Goal: Check status

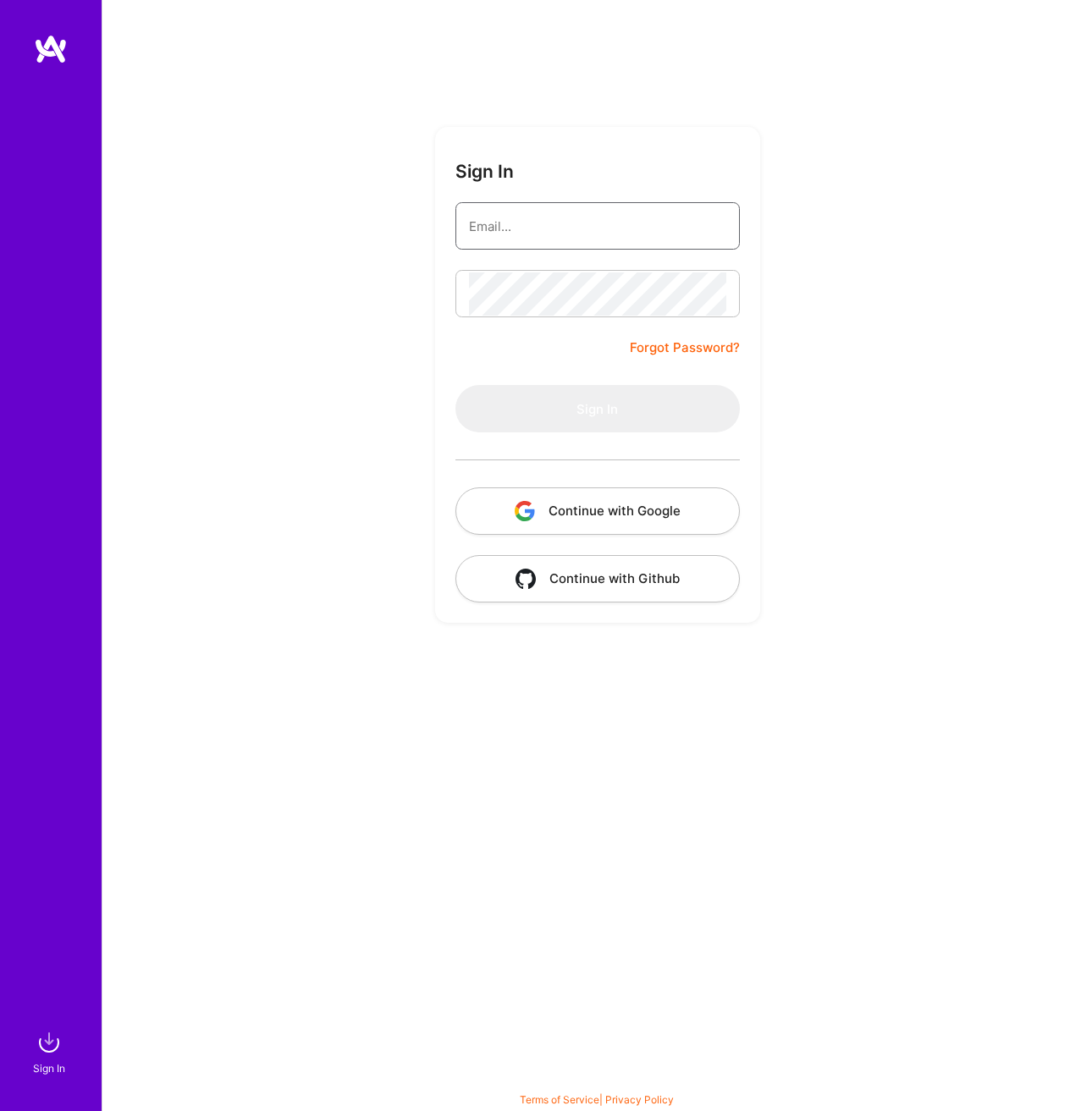
type input "[PERSON_NAME][EMAIL_ADDRESS][DOMAIN_NAME]"
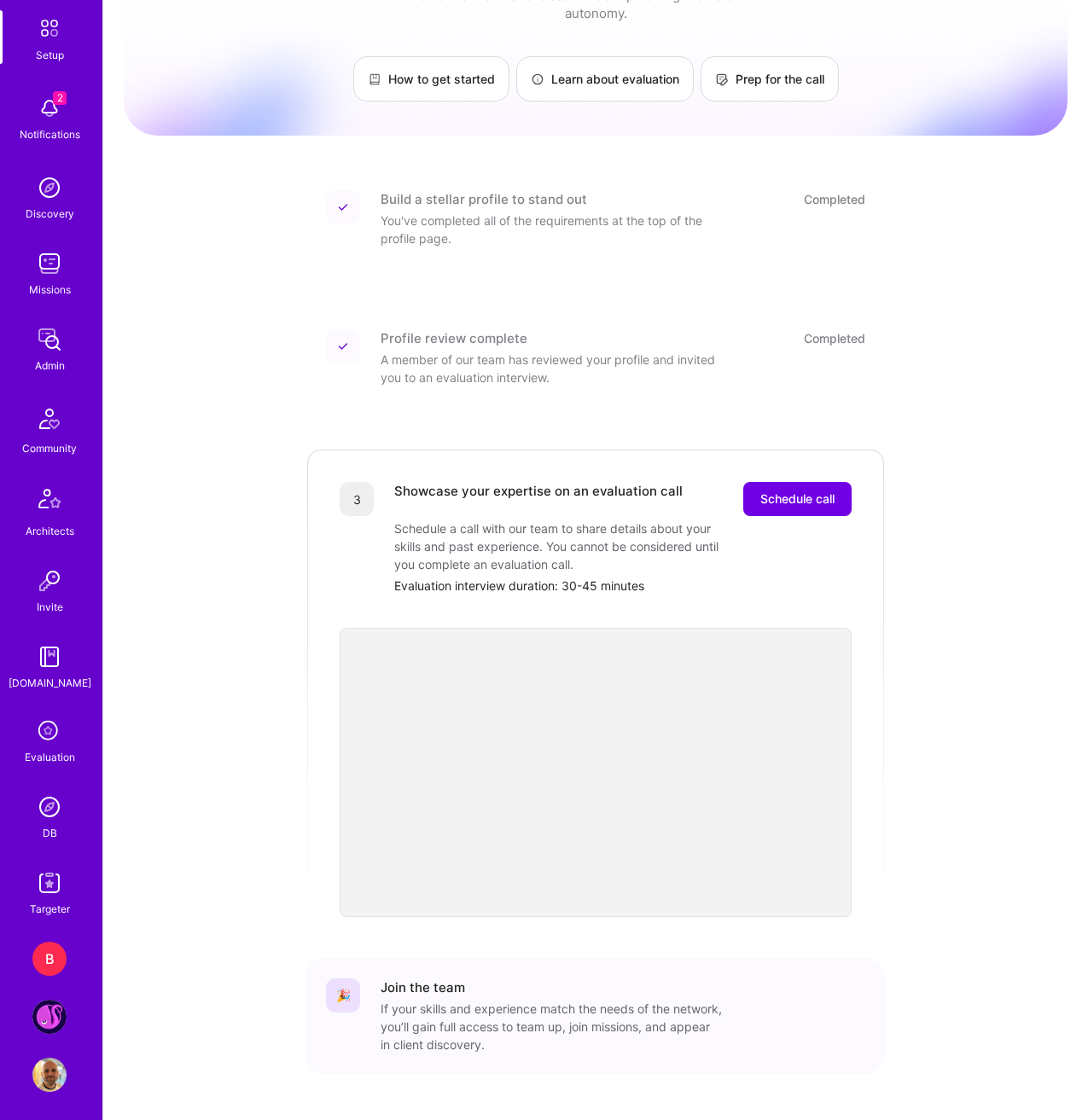
scroll to position [91, 0]
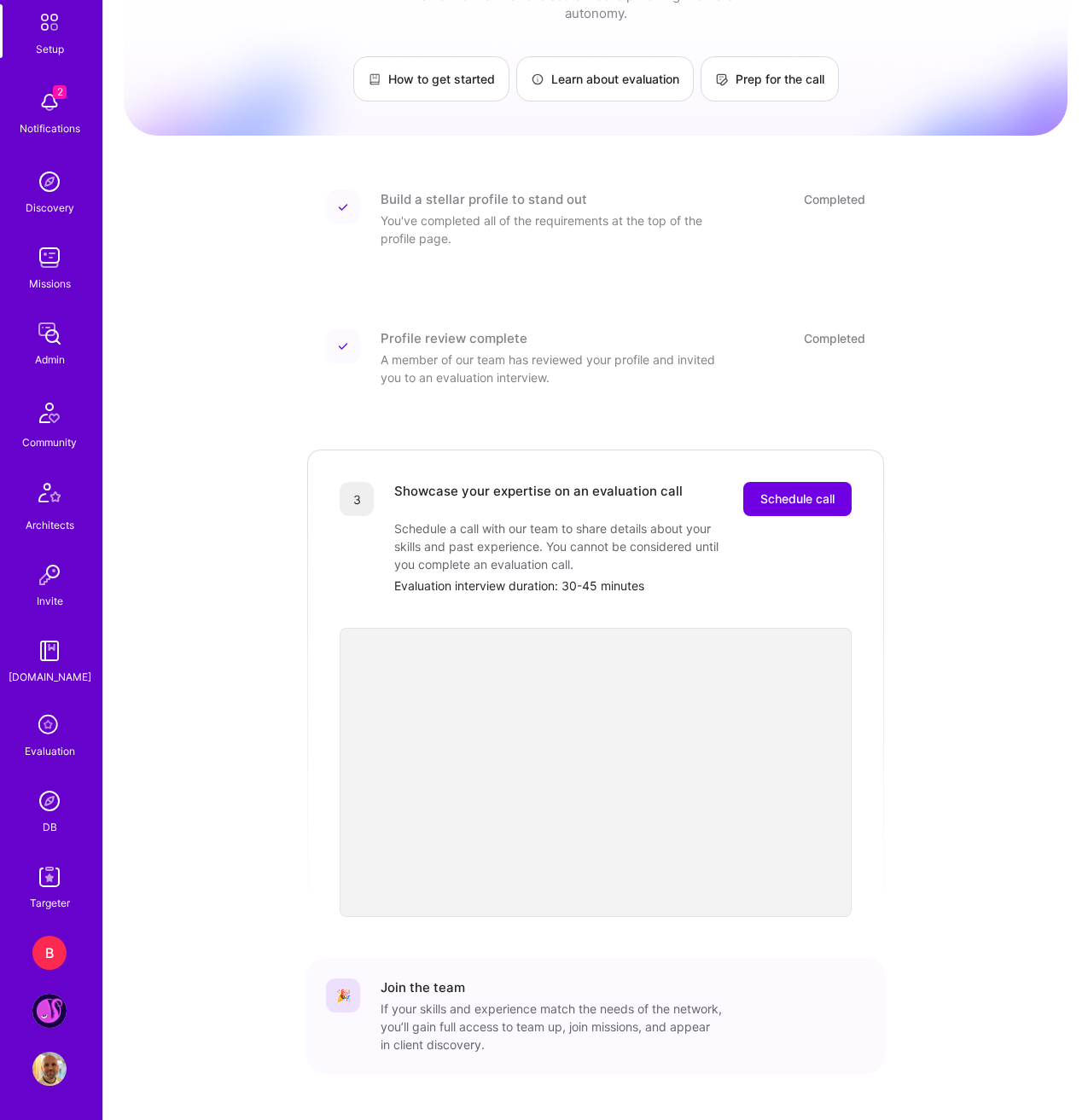
click at [52, 1002] on img at bounding box center [49, 1010] width 34 height 34
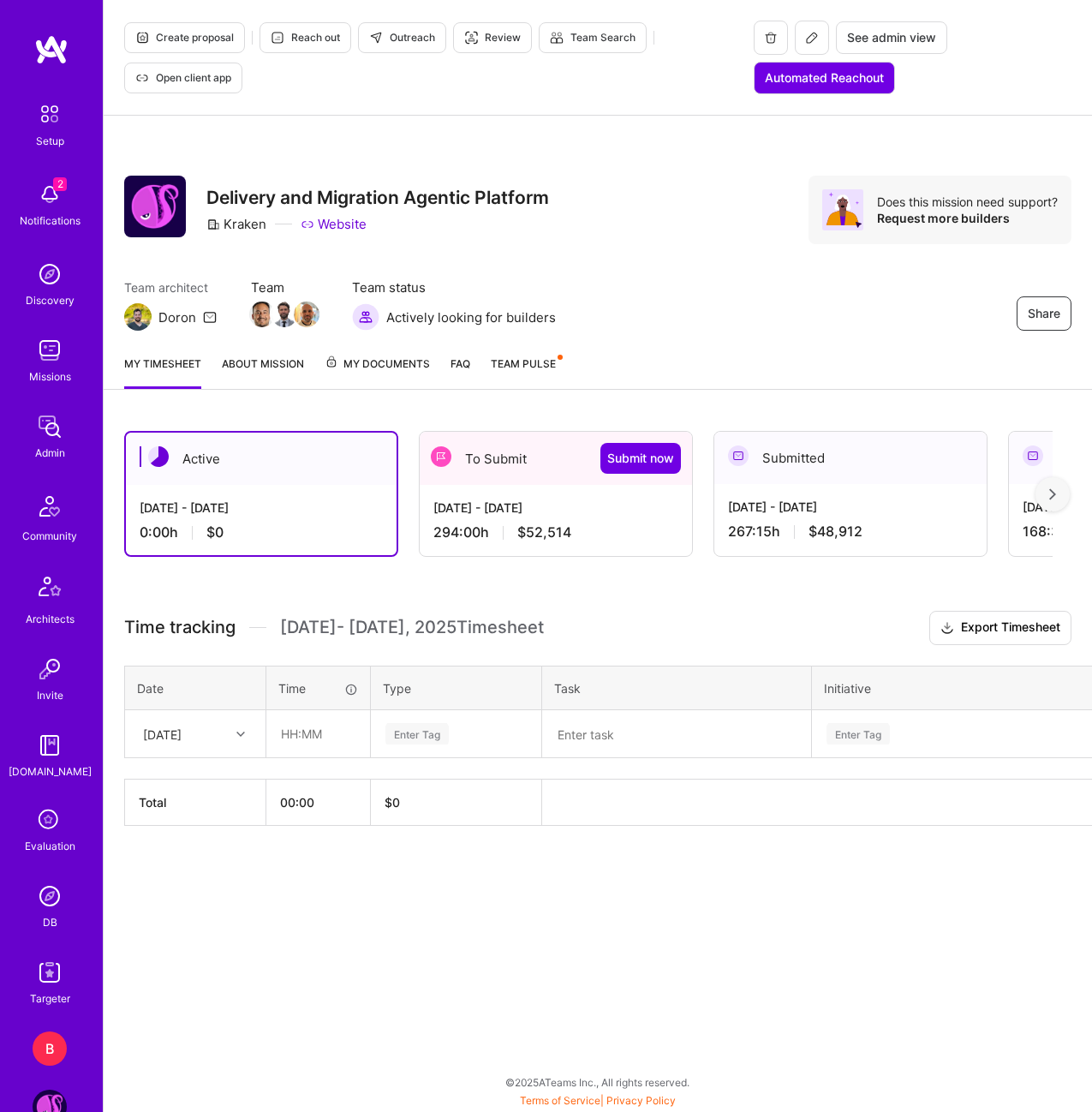
click at [604, 518] on div "[DATE] - [DATE] 294:00 h $52,514" at bounding box center [555, 519] width 272 height 70
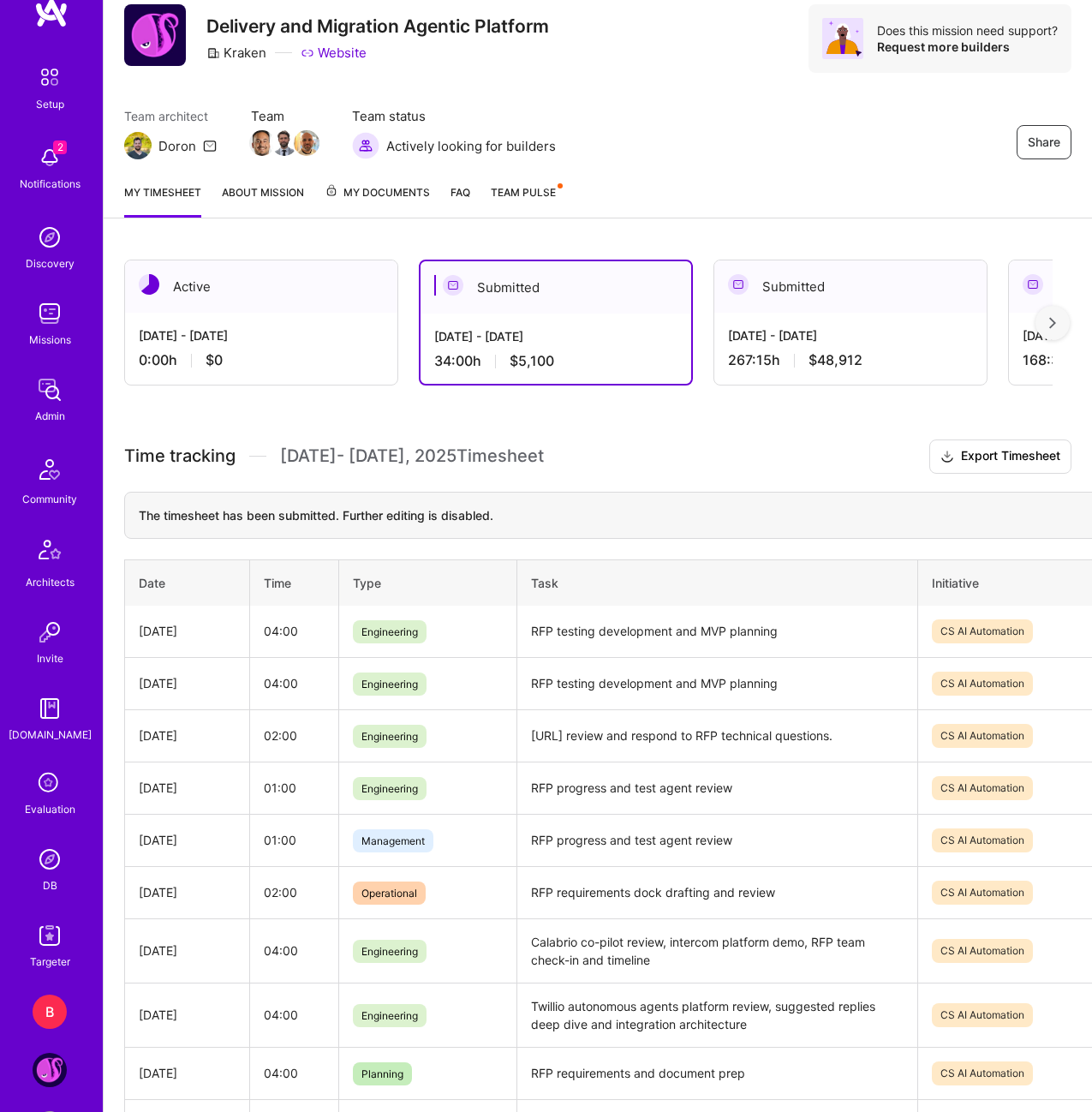
scroll to position [85, 0]
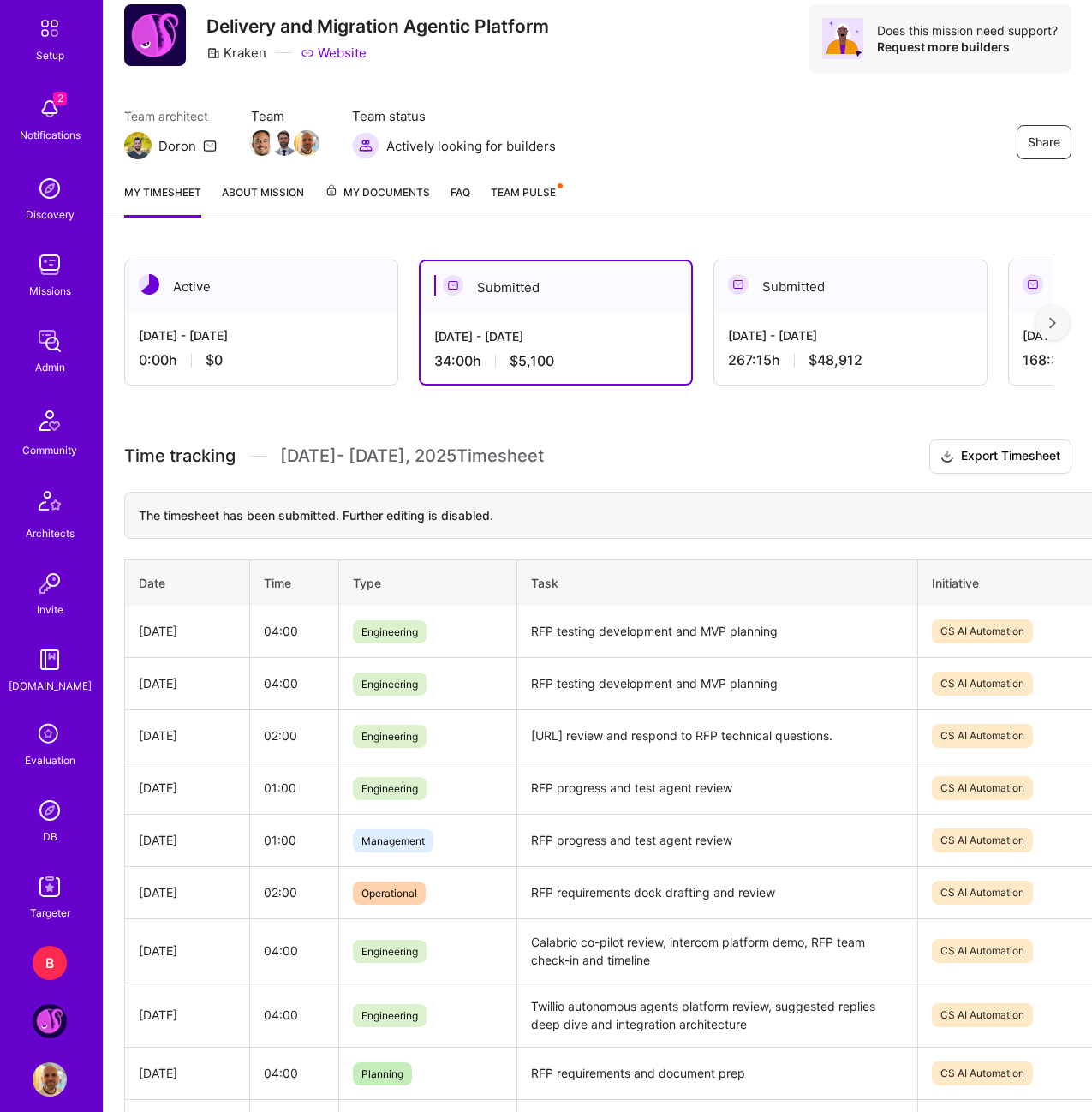
click at [49, 966] on div "B" at bounding box center [49, 963] width 34 height 34
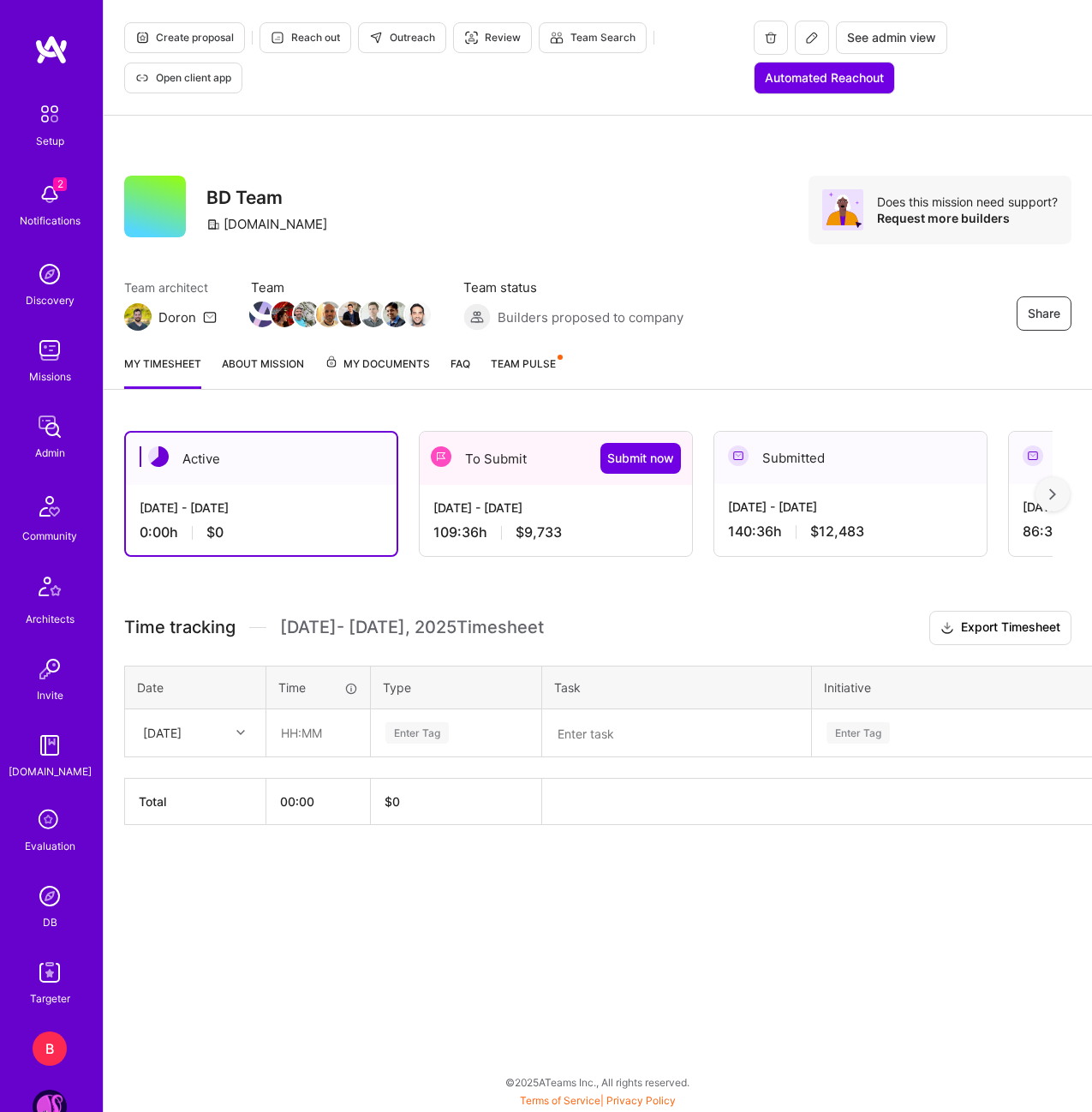
click at [584, 539] on div "109:36 h $9,733" at bounding box center [555, 532] width 245 height 18
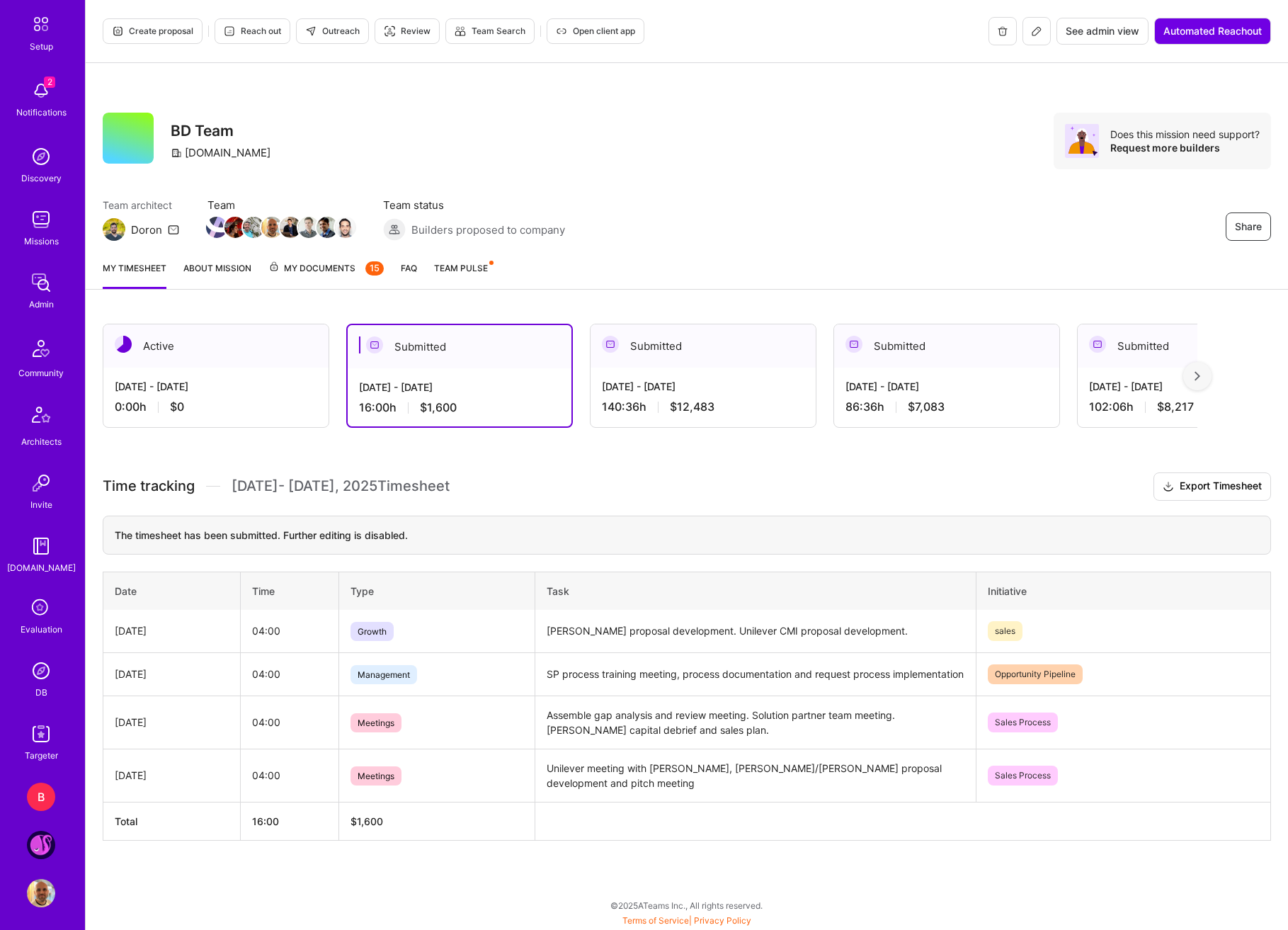
scroll to position [71, 0]
click at [621, 492] on h3 "Time tracking [DATE] - [DATE] Timesheet Export Timesheet" at bounding box center [686, 487] width 1169 height 28
click at [542, 505] on div "Time tracking [DATE] - [DATE] Timesheet Export Timesheet The timesheet has been…" at bounding box center [686, 656] width 1169 height 368
